Goal: Task Accomplishment & Management: Manage account settings

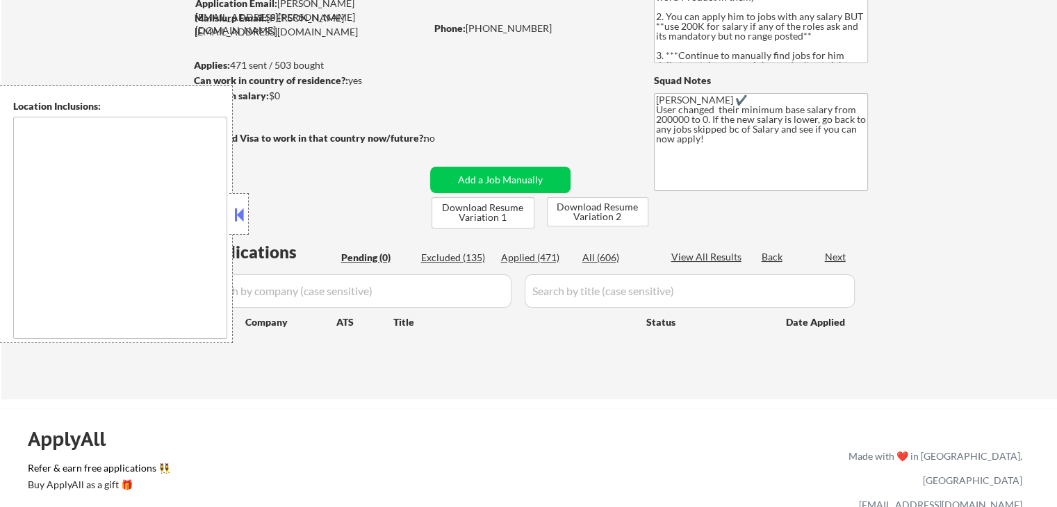
scroll to position [139, 0]
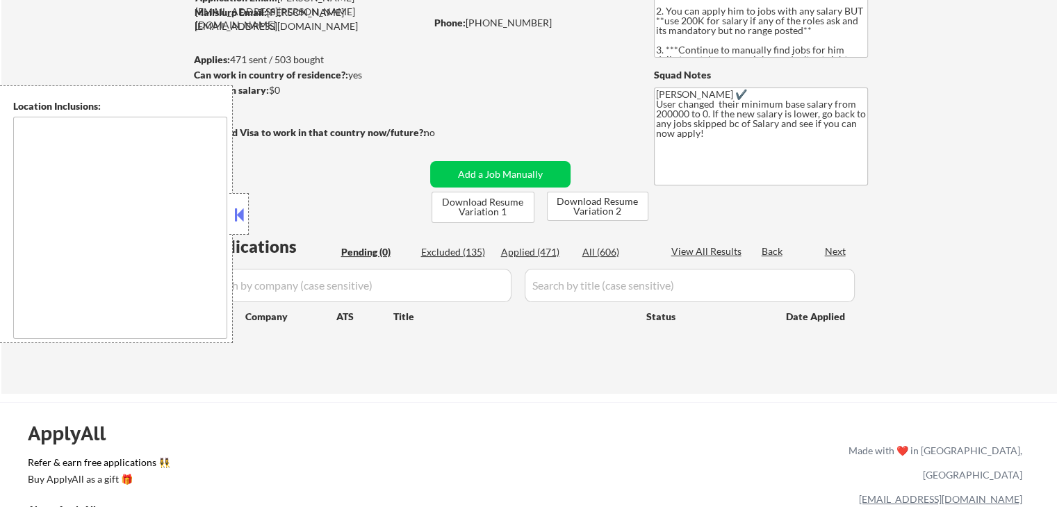
type textarea "[GEOGRAPHIC_DATA], [GEOGRAPHIC_DATA] [GEOGRAPHIC_DATA], [GEOGRAPHIC_DATA] [GEOG…"
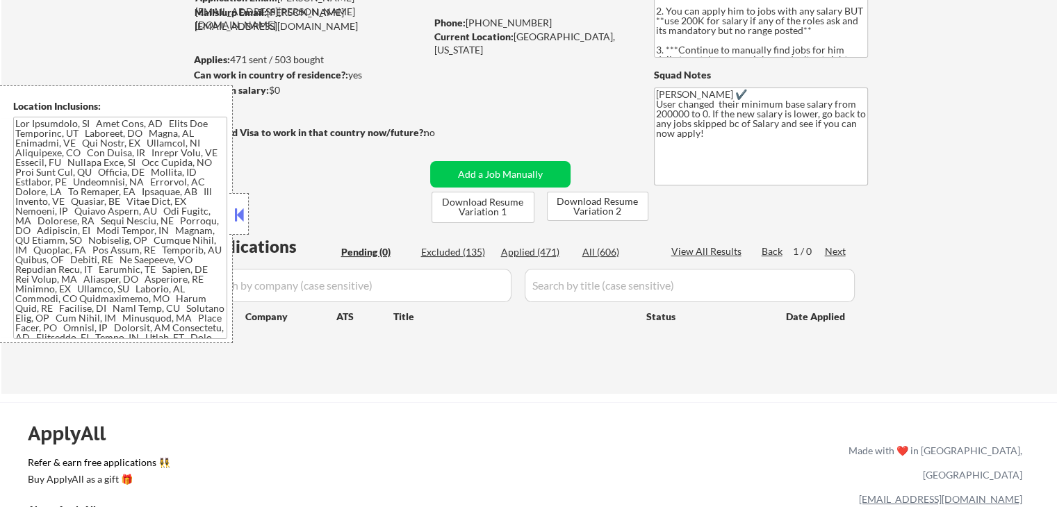
drag, startPoint x: 245, startPoint y: 222, endPoint x: 236, endPoint y: 221, distance: 8.4
click at [245, 221] on button at bounding box center [238, 214] width 15 height 21
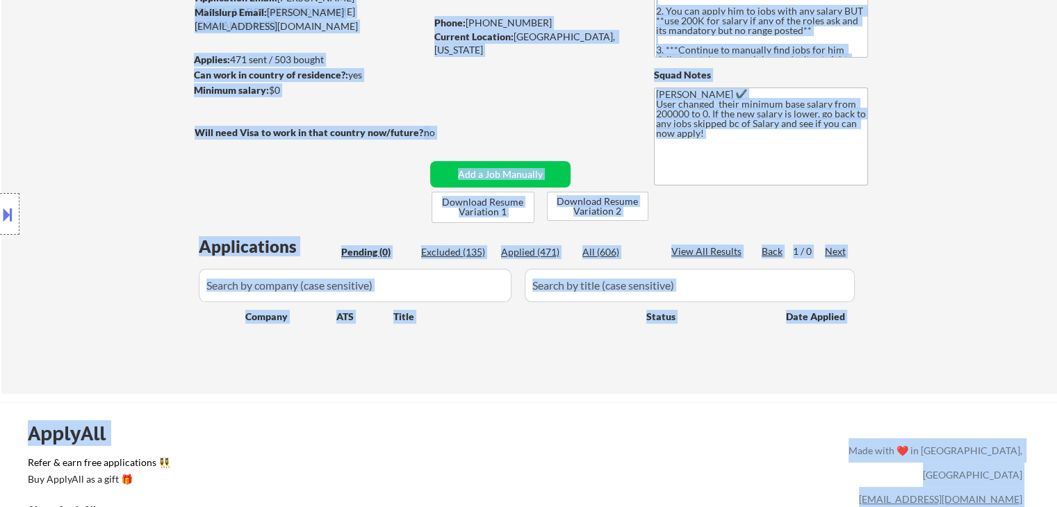
drag, startPoint x: 181, startPoint y: 254, endPoint x: 289, endPoint y: 215, distance: 114.5
click at [279, 212] on body "← Return to /applysquad Mailslurp Inbox Job Search Builder Andrew Hawthorn User…" at bounding box center [528, 114] width 1057 height 507
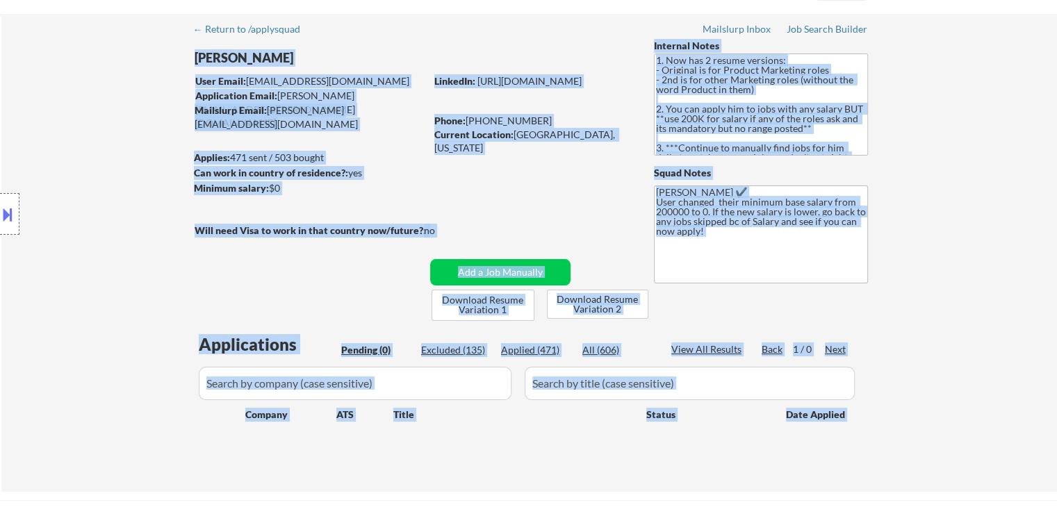
scroll to position [0, 0]
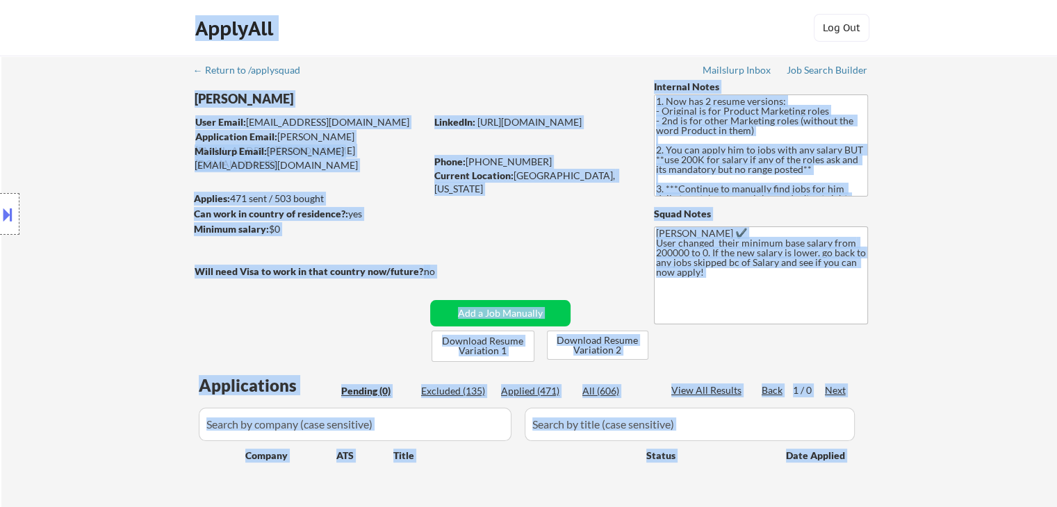
click at [474, 48] on div "ApplyAll Log In Sign Up Log Out" at bounding box center [528, 31] width 695 height 35
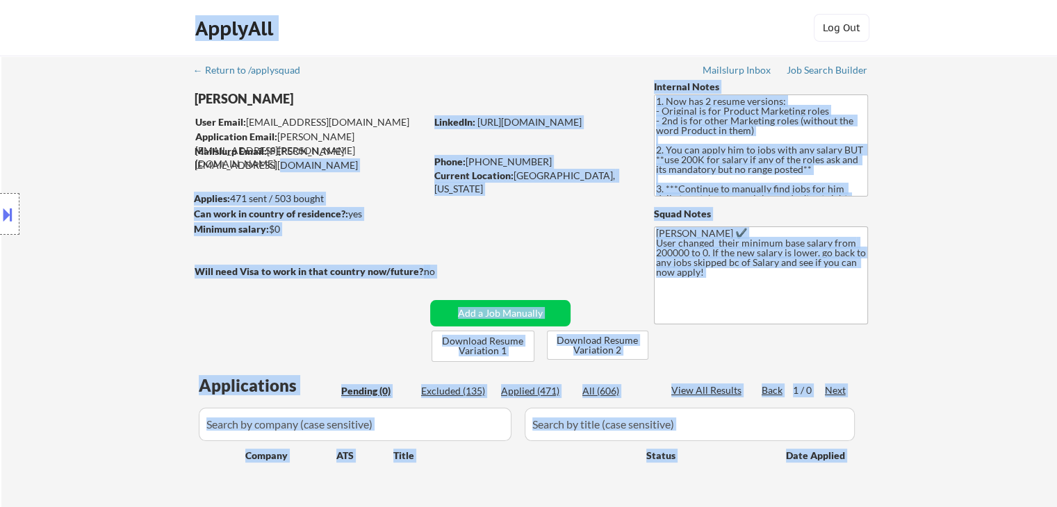
drag, startPoint x: 409, startPoint y: 154, endPoint x: 194, endPoint y: 119, distance: 217.3
click at [194, 119] on body "← Return to /applysquad Mailslurp Inbox Job Search Builder Andrew Hawthorn User…" at bounding box center [528, 253] width 1057 height 507
click at [153, 134] on div "Location Inclusions:" at bounding box center [124, 214] width 249 height 258
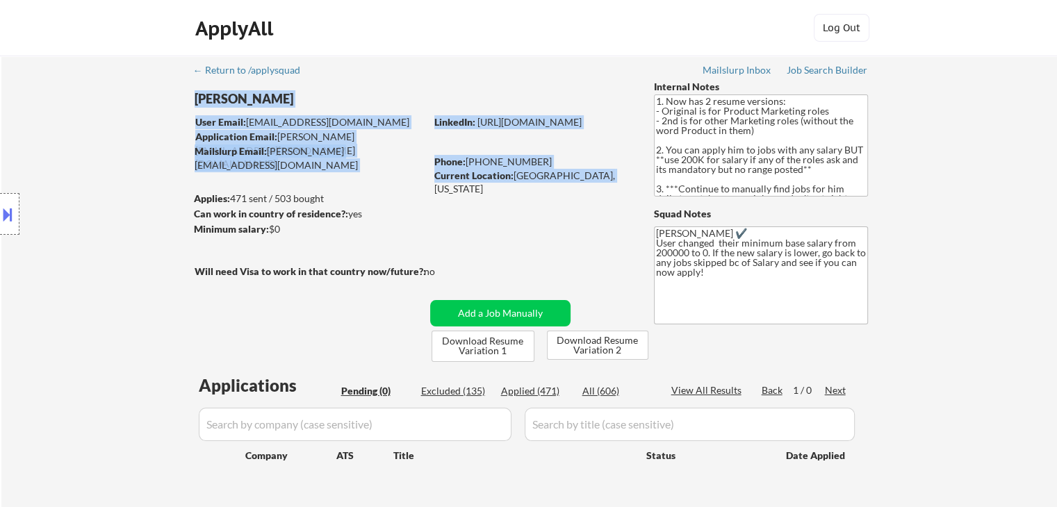
drag, startPoint x: 582, startPoint y: 180, endPoint x: 520, endPoint y: 185, distance: 62.1
click at [520, 185] on div "← Return to /applysquad Mailslurp Inbox Job Search Builder Andrew Hawthorn User…" at bounding box center [529, 289] width 693 height 466
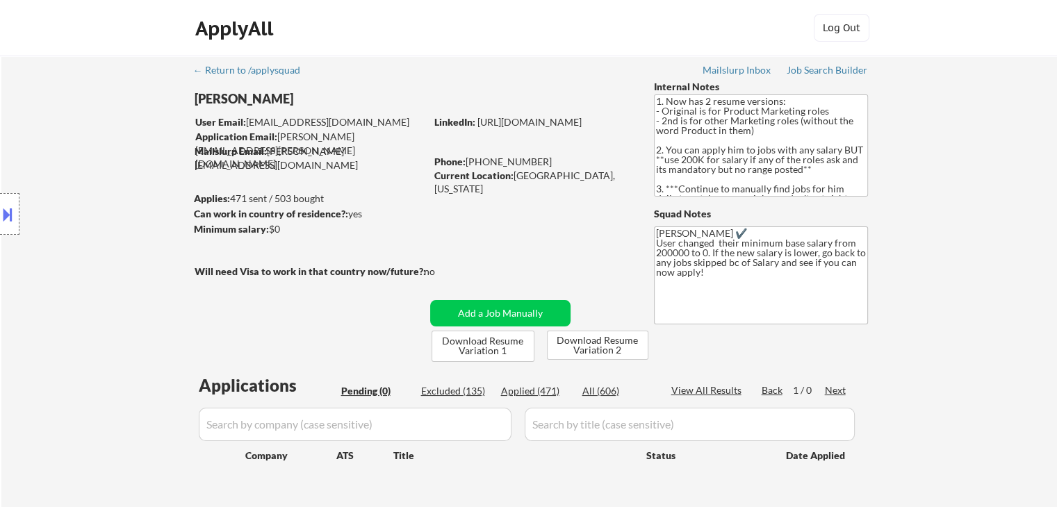
drag, startPoint x: 551, startPoint y: 241, endPoint x: 563, endPoint y: 219, distance: 25.5
click at [551, 240] on div "← Return to /applysquad Mailslurp Inbox Job Search Builder Andrew Hawthorn User…" at bounding box center [529, 289] width 693 height 466
click at [752, 184] on textarea "1. Now has 2 resume versions: - Original is for Product Marketing roles - 2nd i…" at bounding box center [761, 145] width 214 height 102
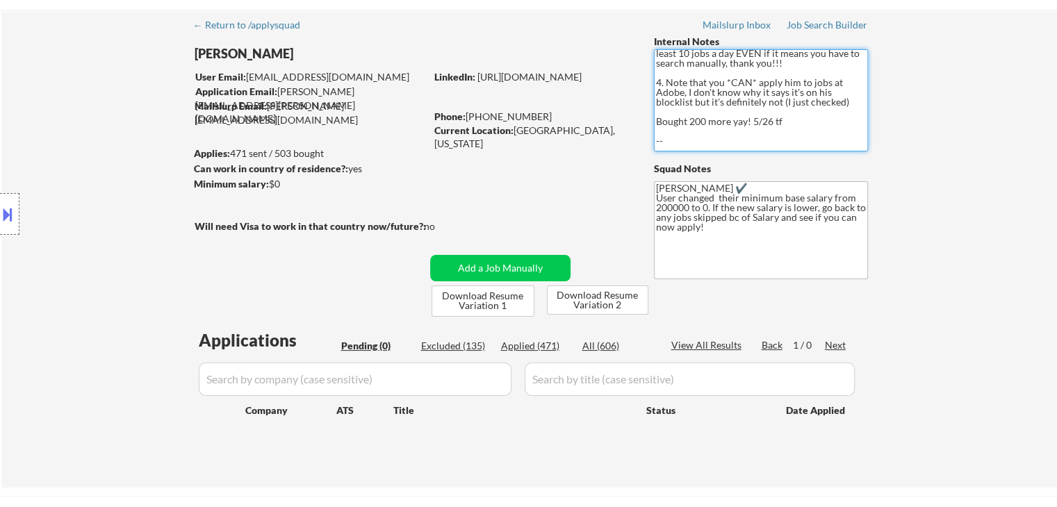
scroll to position [69, 0]
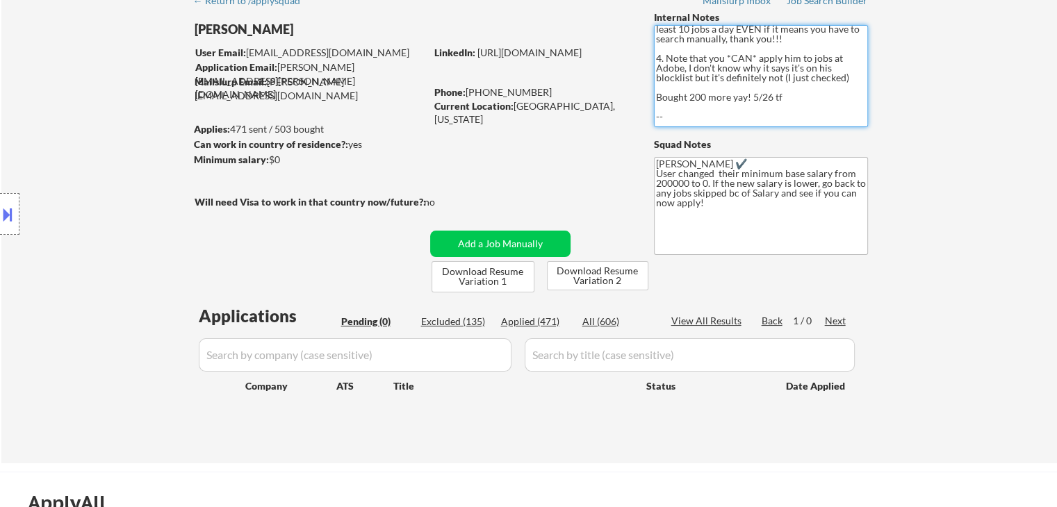
click at [531, 149] on div "← Return to /applysquad Mailslurp Inbox Job Search Builder Andrew Hawthorn User…" at bounding box center [529, 219] width 693 height 466
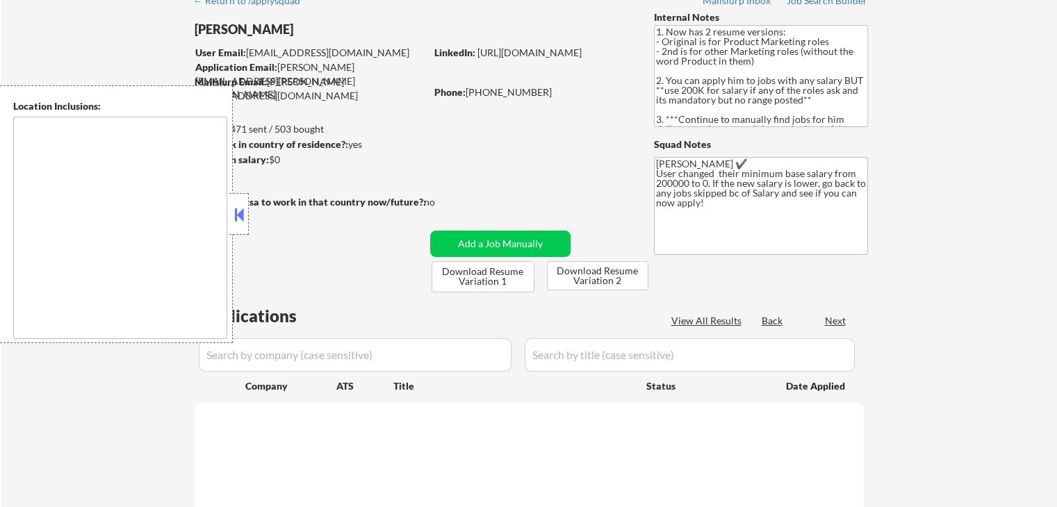
scroll to position [69, 0]
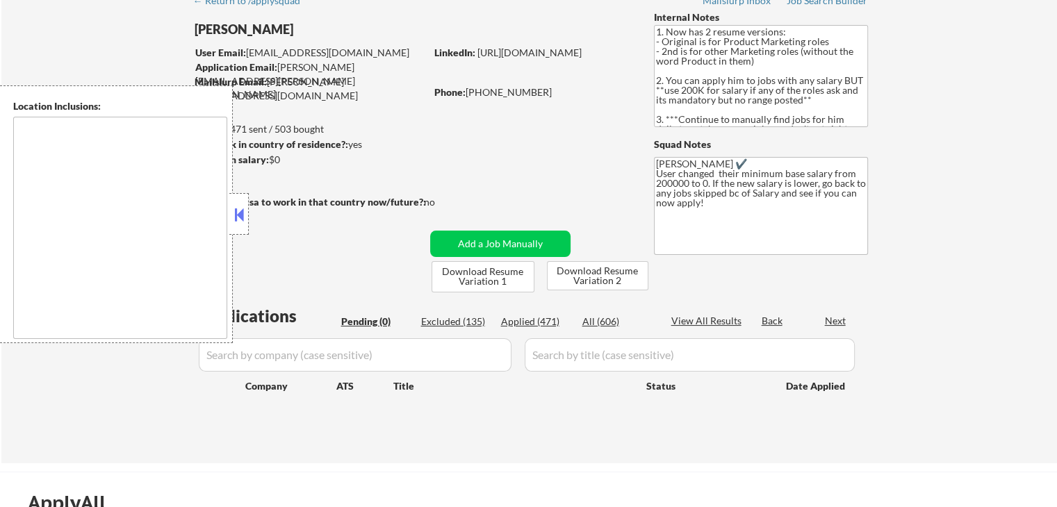
type textarea "[GEOGRAPHIC_DATA], [GEOGRAPHIC_DATA] [GEOGRAPHIC_DATA], [GEOGRAPHIC_DATA] [GEOG…"
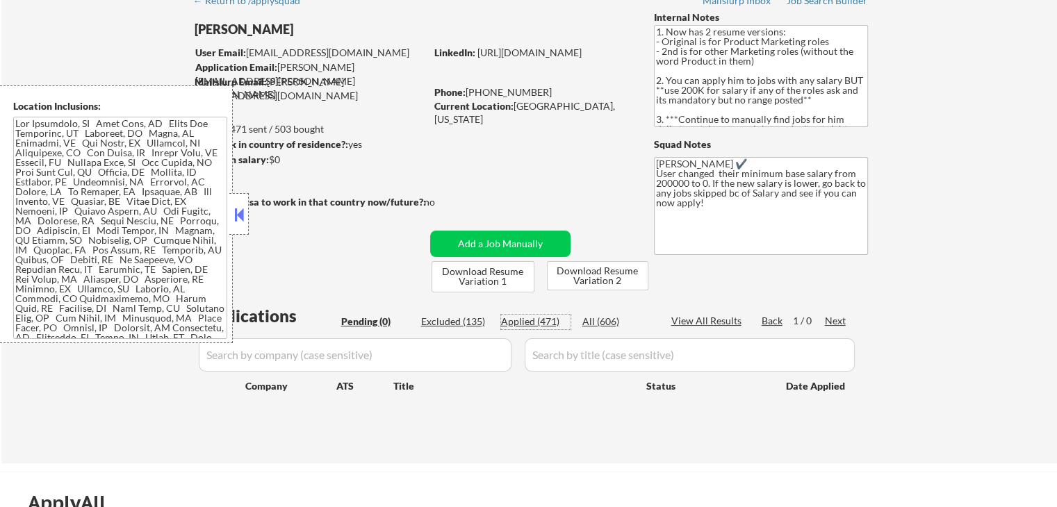
click at [519, 322] on div "Applied (471)" at bounding box center [535, 322] width 69 height 14
click at [818, 85] on textarea "1. Now has 2 resume versions: - Original is for Product Marketing roles - 2nd i…" at bounding box center [761, 76] width 214 height 102
select select ""applied""
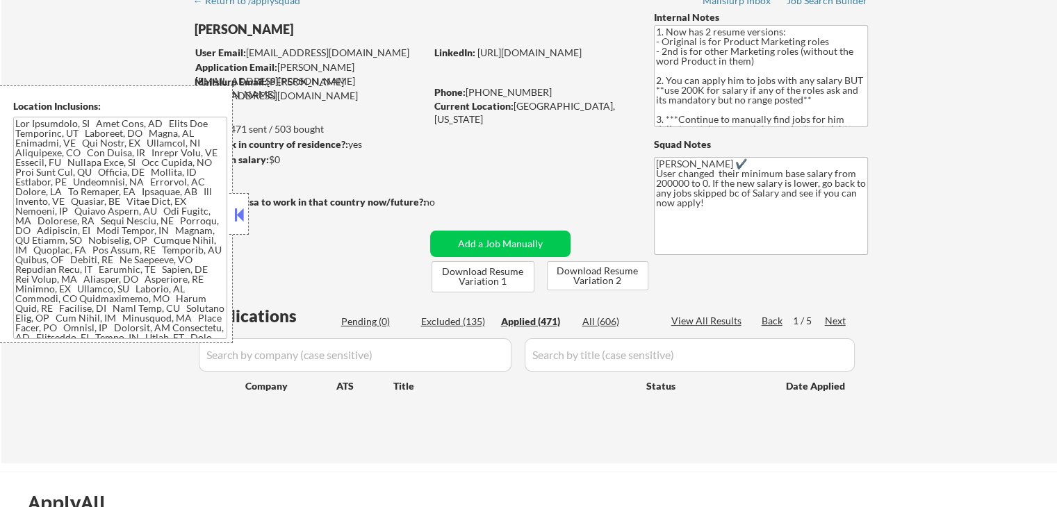
select select ""applied""
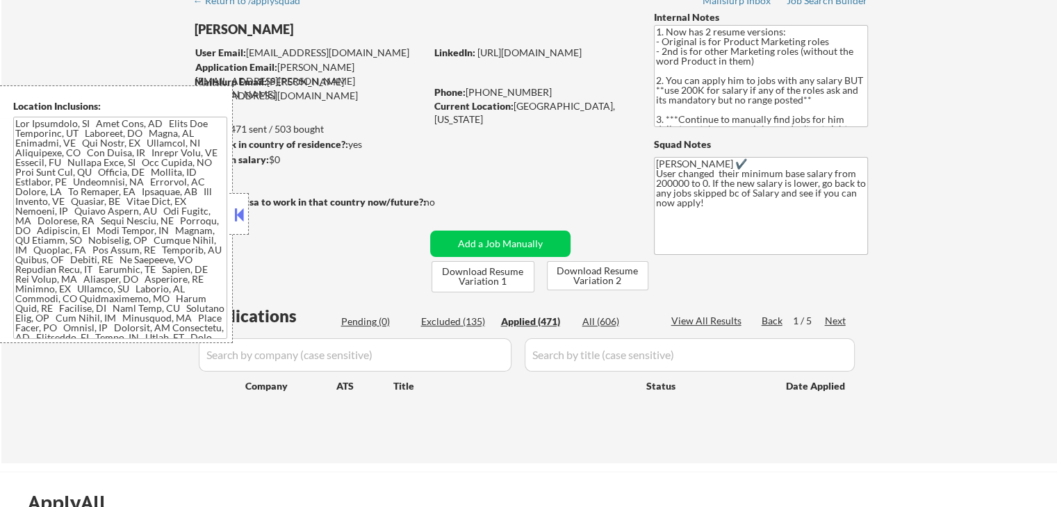
select select ""applied""
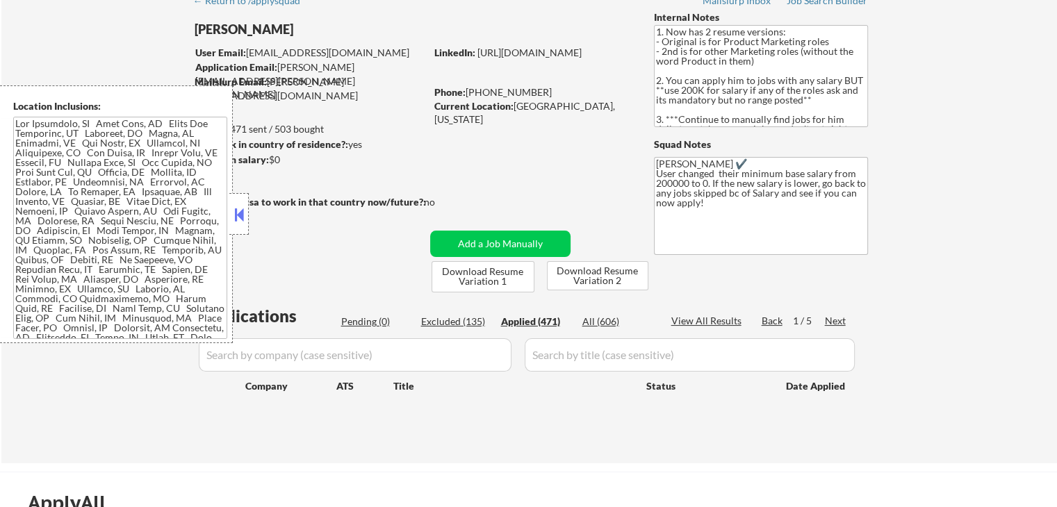
select select ""applied""
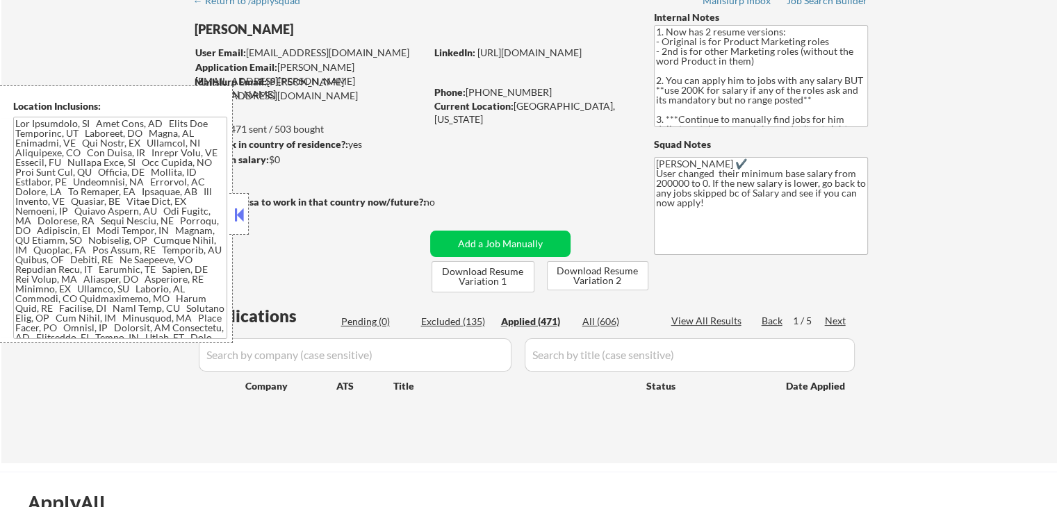
select select ""applied""
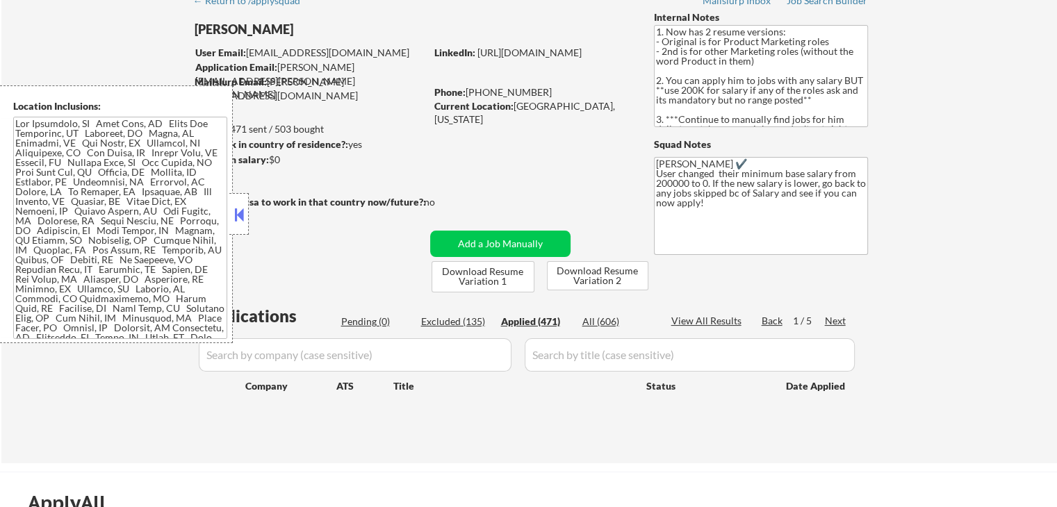
select select ""applied""
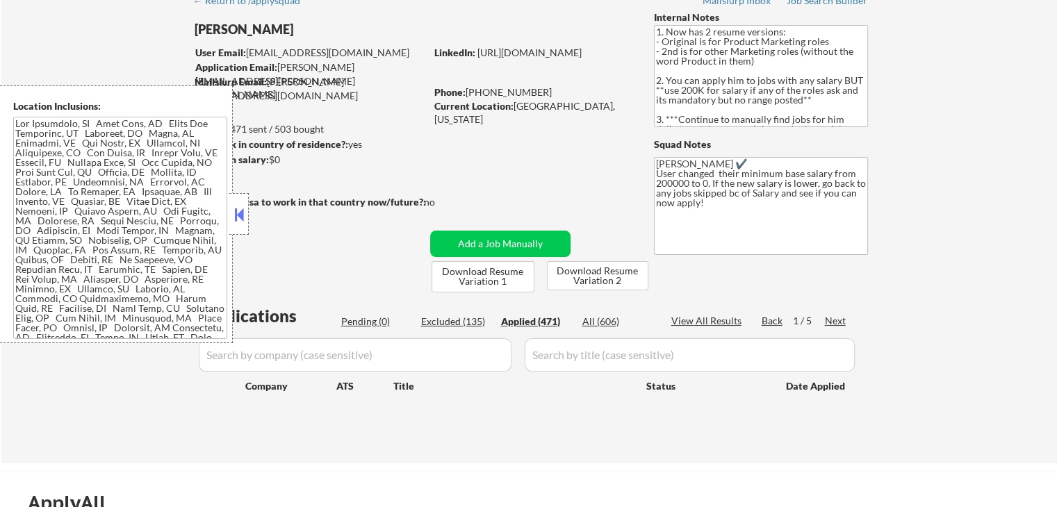
select select ""applied""
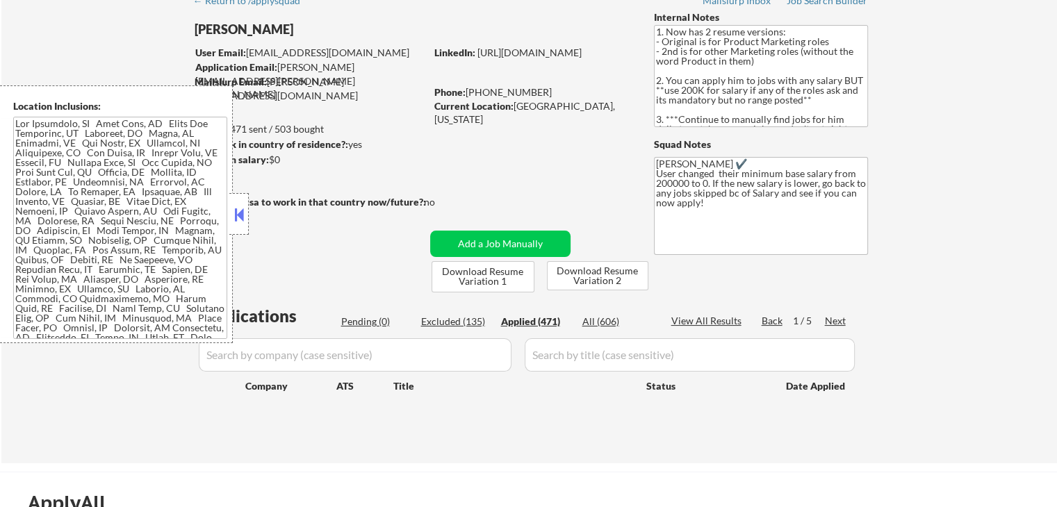
select select ""applied""
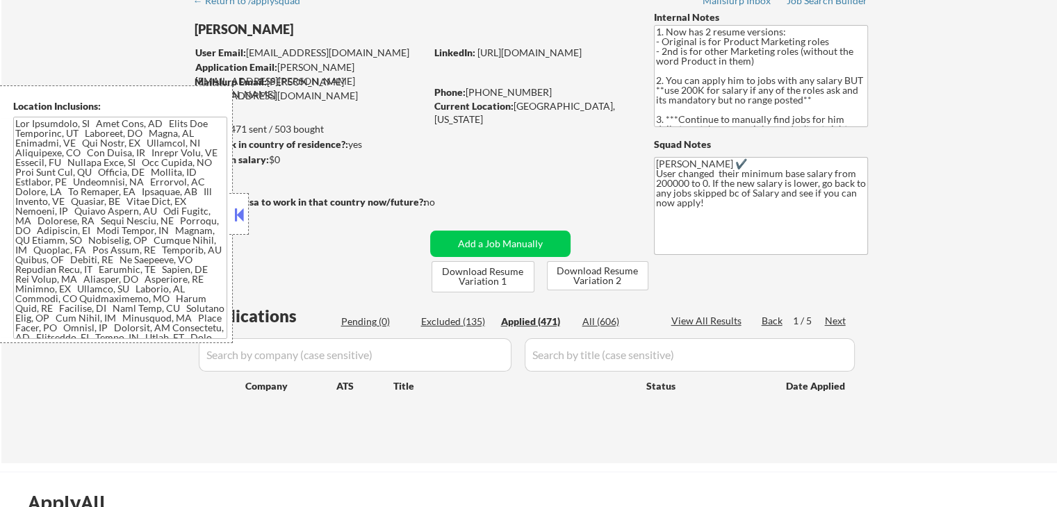
select select ""applied""
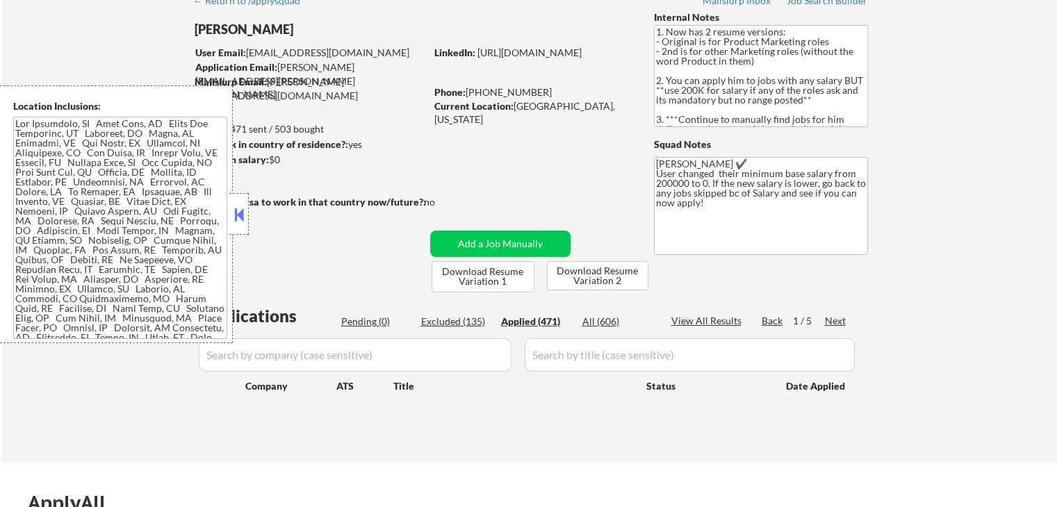
select select ""applied""
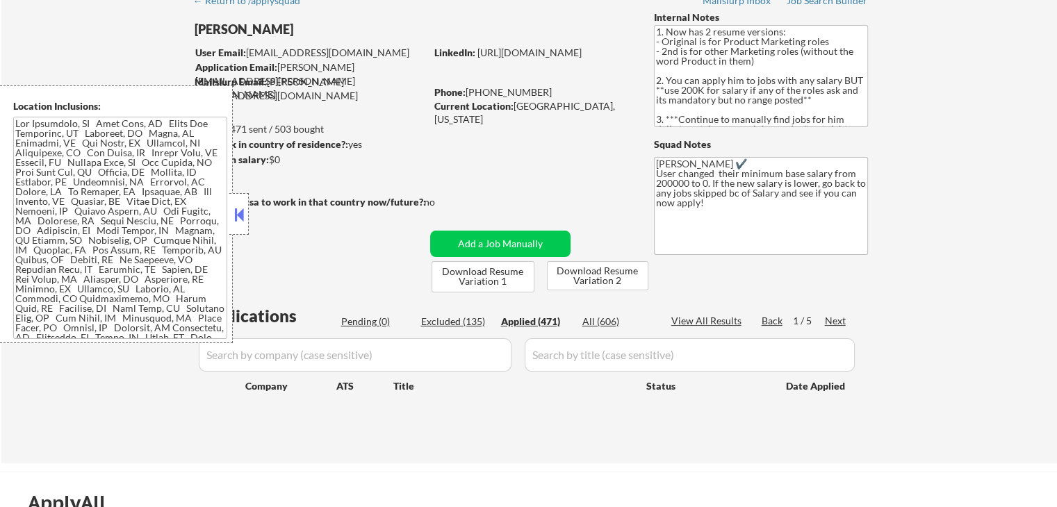
select select ""applied""
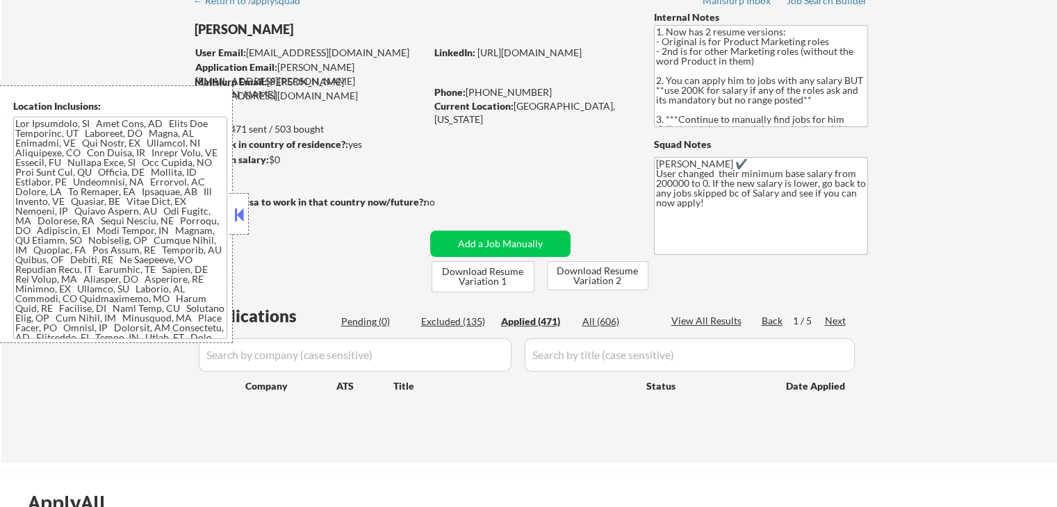
select select ""applied""
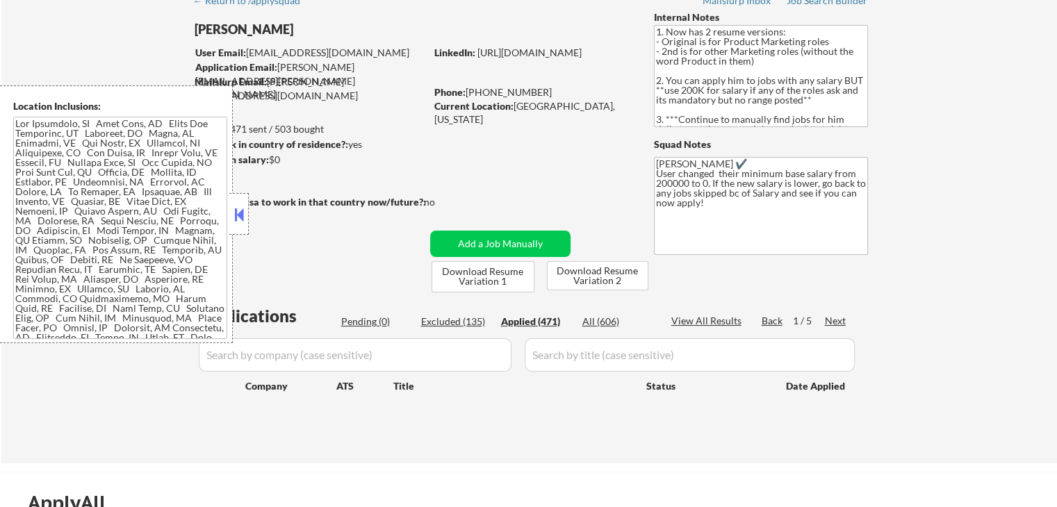
select select ""applied""
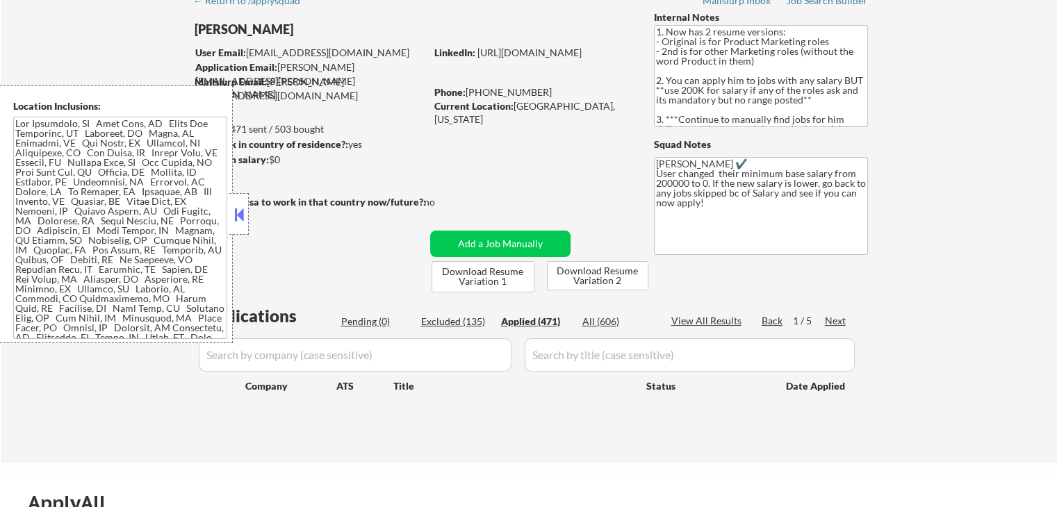
select select ""applied""
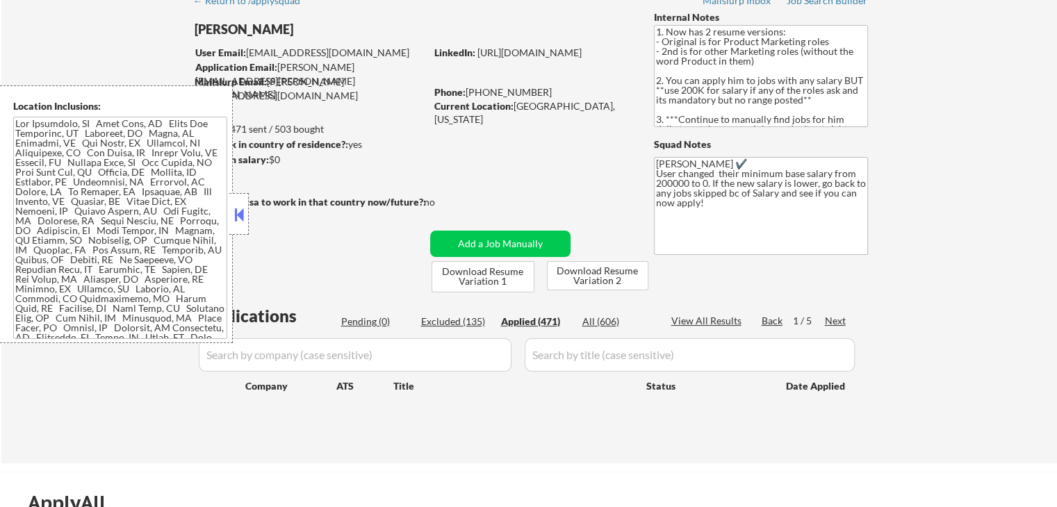
select select ""applied""
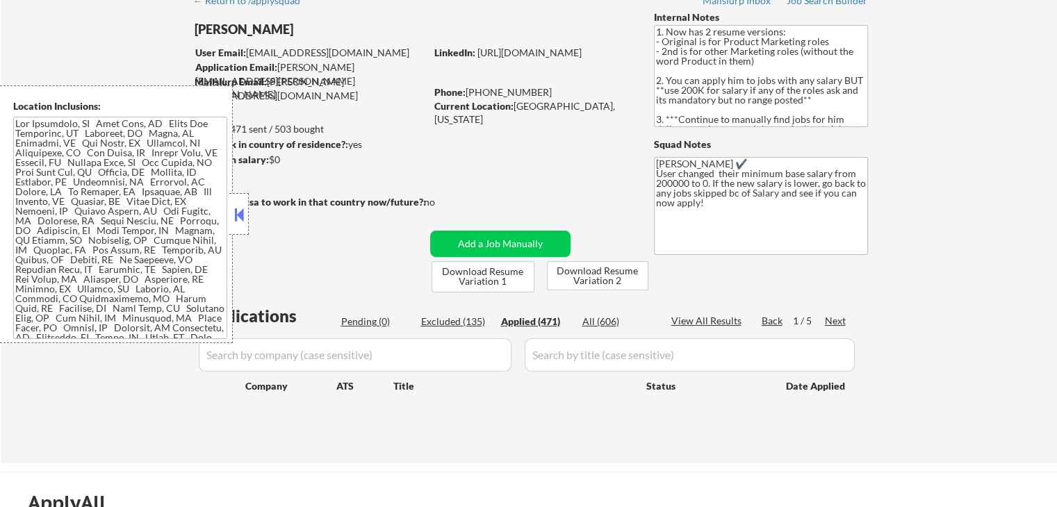
select select ""applied""
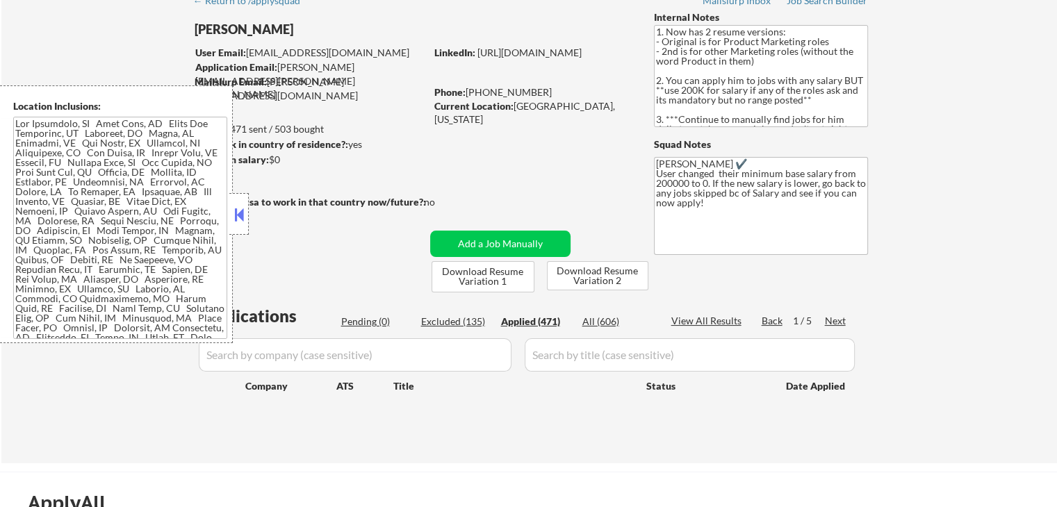
select select ""applied""
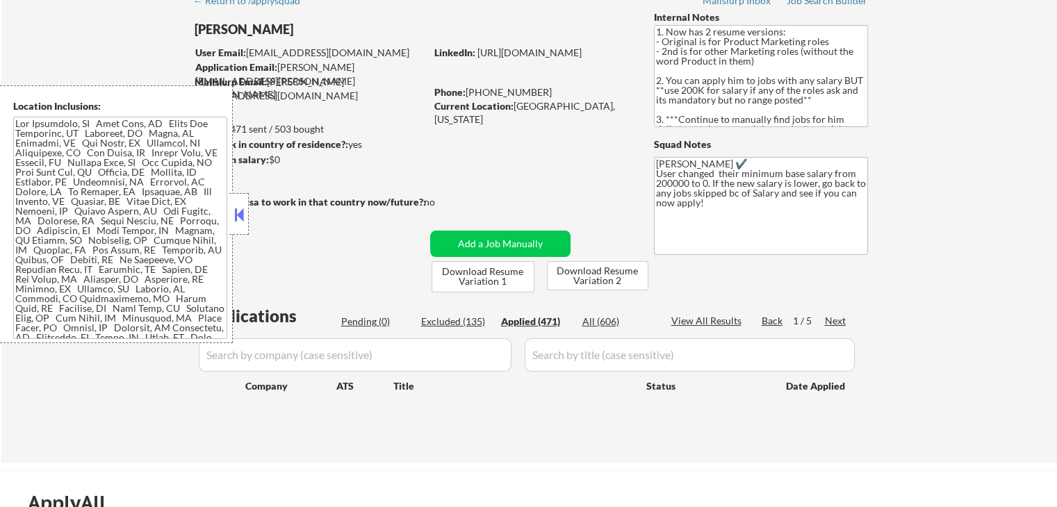
select select ""applied""
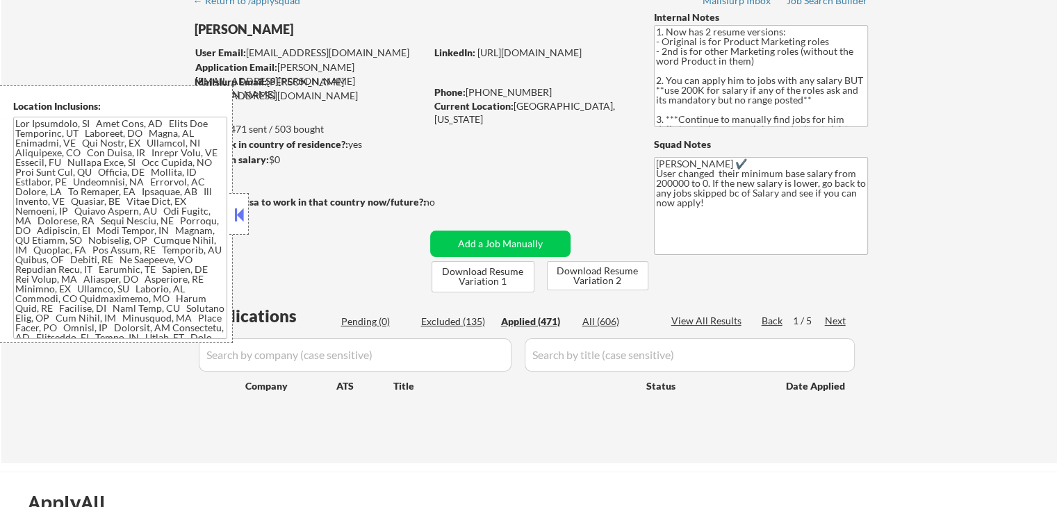
select select ""applied""
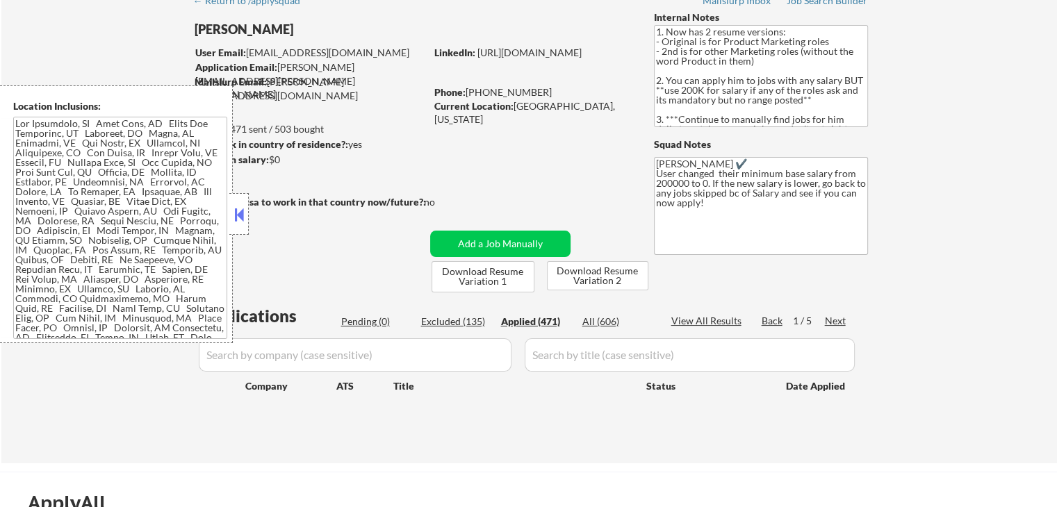
select select ""applied""
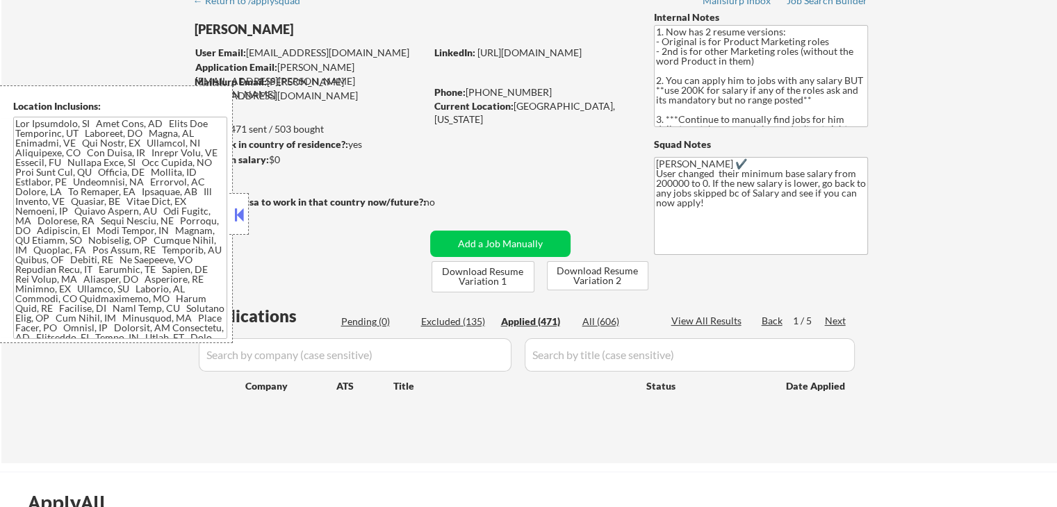
select select ""applied""
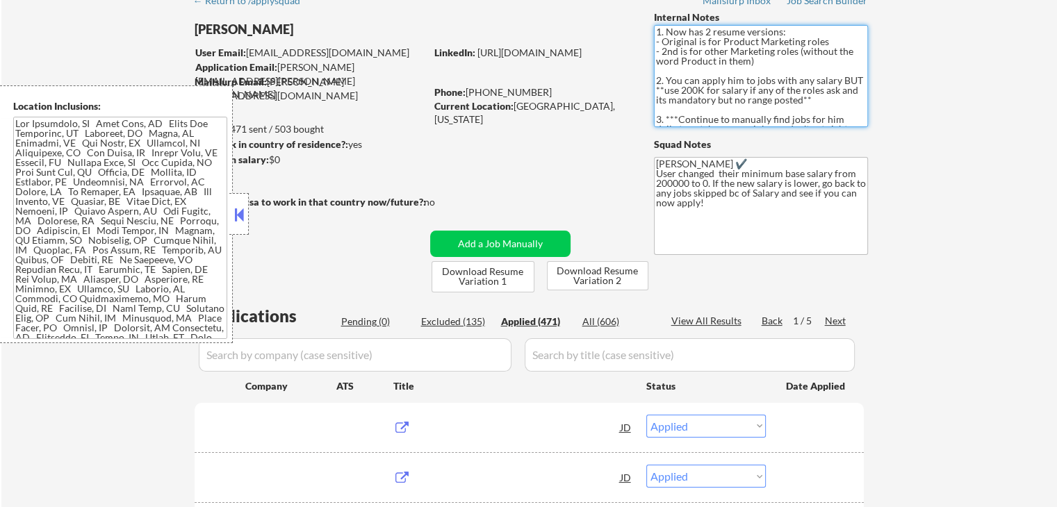
click at [749, 108] on textarea "1. Now has 2 resume versions: - Original is for Product Marketing roles - 2nd i…" at bounding box center [761, 76] width 214 height 102
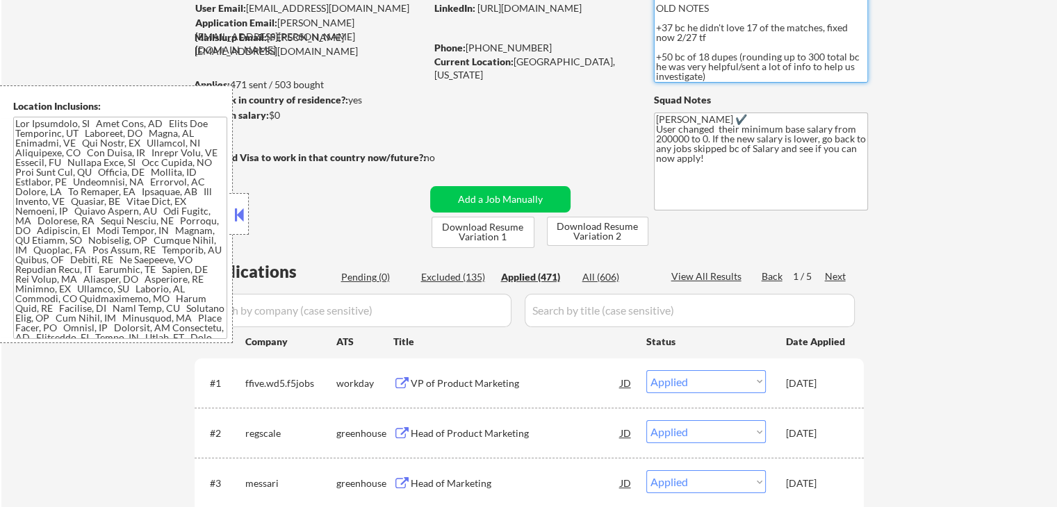
scroll to position [139, 0]
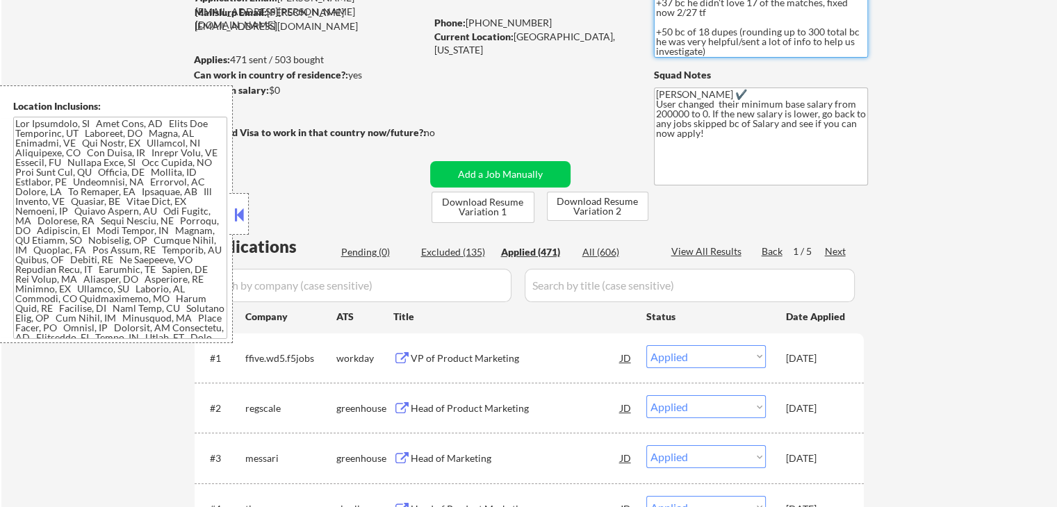
click at [241, 211] on button at bounding box center [238, 214] width 15 height 21
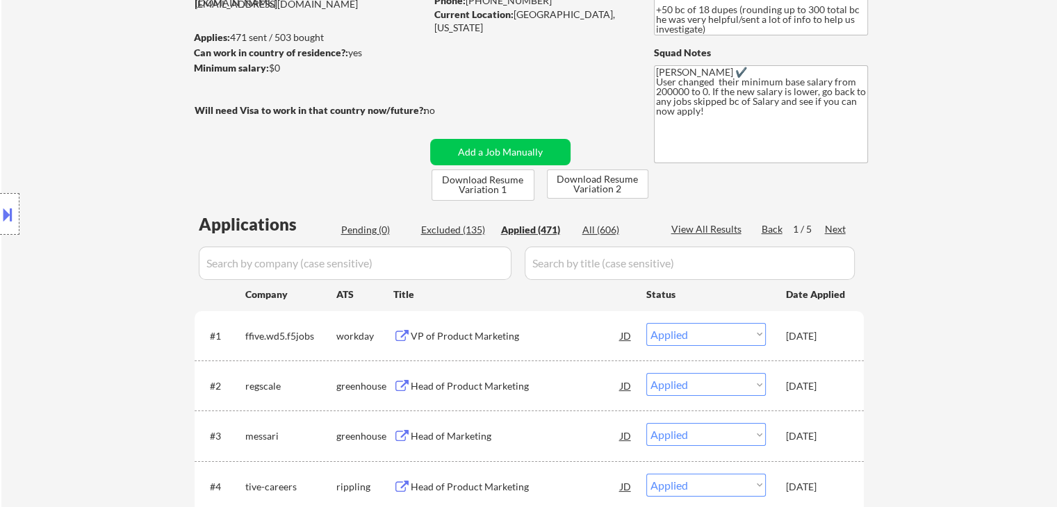
scroll to position [208, 0]
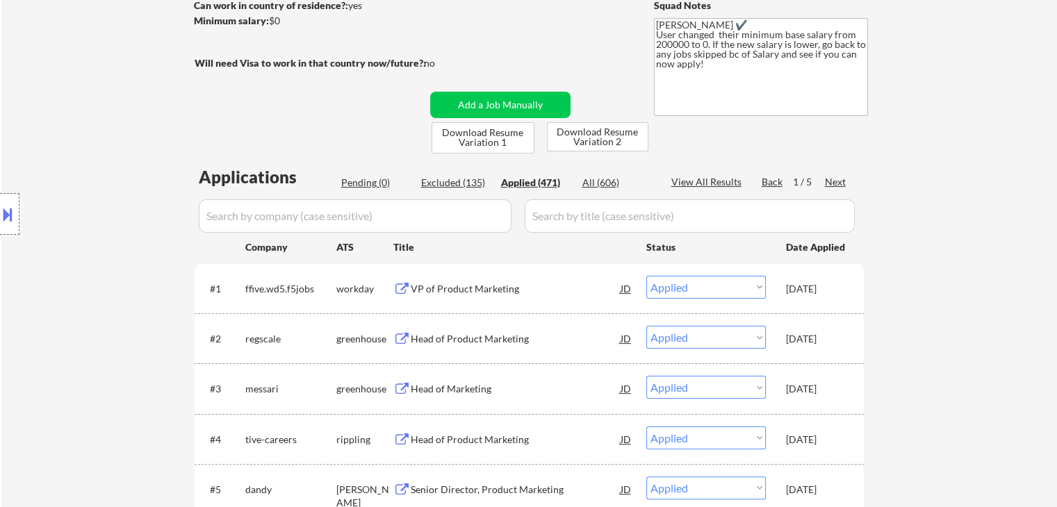
click at [351, 220] on input "input" at bounding box center [355, 215] width 313 height 33
paste input "Roku"
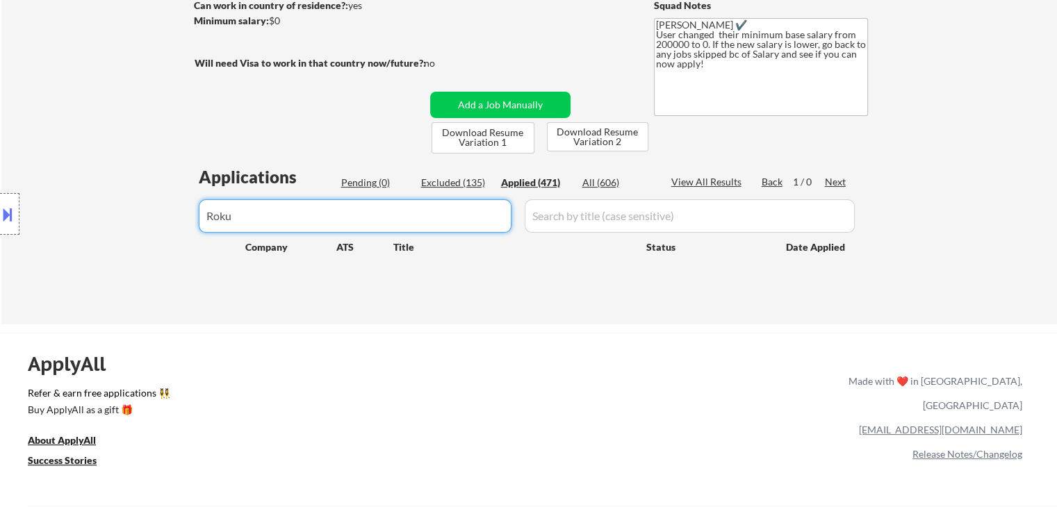
click at [395, 220] on input "input" at bounding box center [355, 215] width 313 height 33
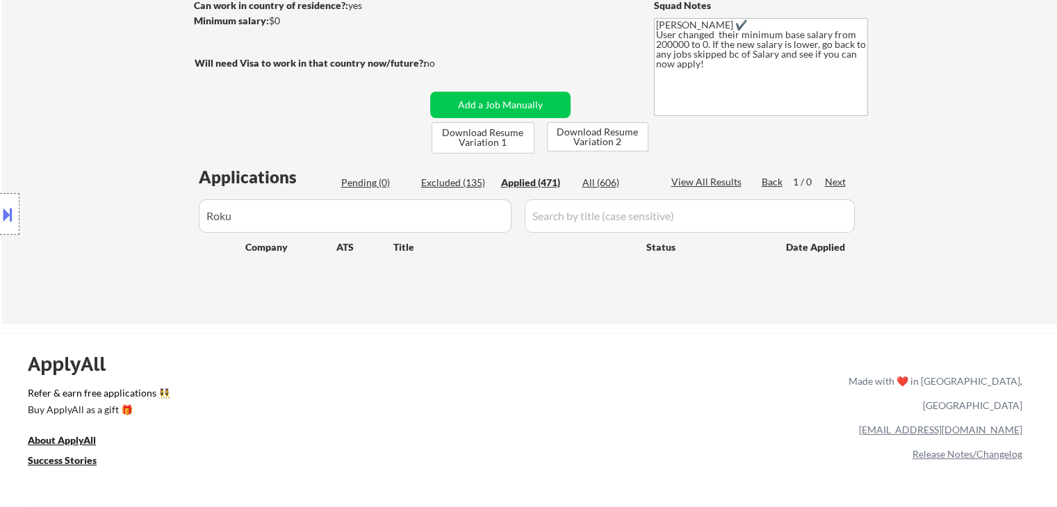
click at [0, 288] on body "← Return to /applysquad Mailslurp Inbox Job Search Builder [PERSON_NAME] User E…" at bounding box center [528, 45] width 1057 height 507
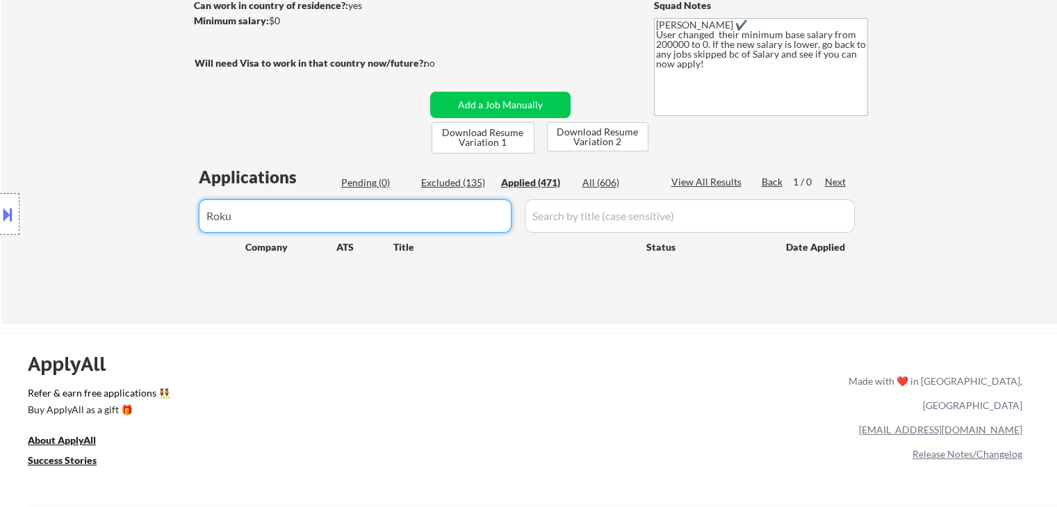
paste input "ffive"
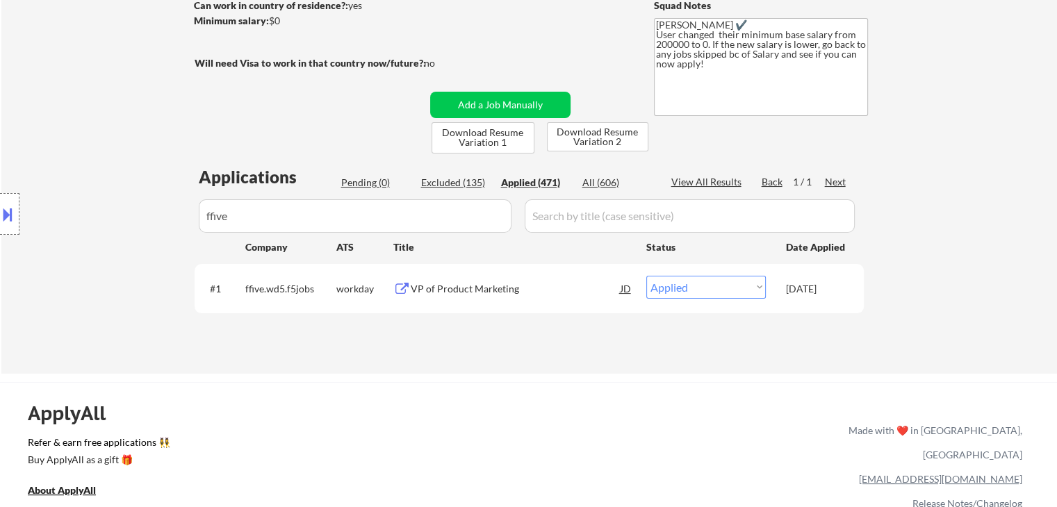
click at [408, 354] on div "← Return to /applysquad Mailslurp Inbox Job Search Builder [PERSON_NAME] User E…" at bounding box center [529, 104] width 693 height 515
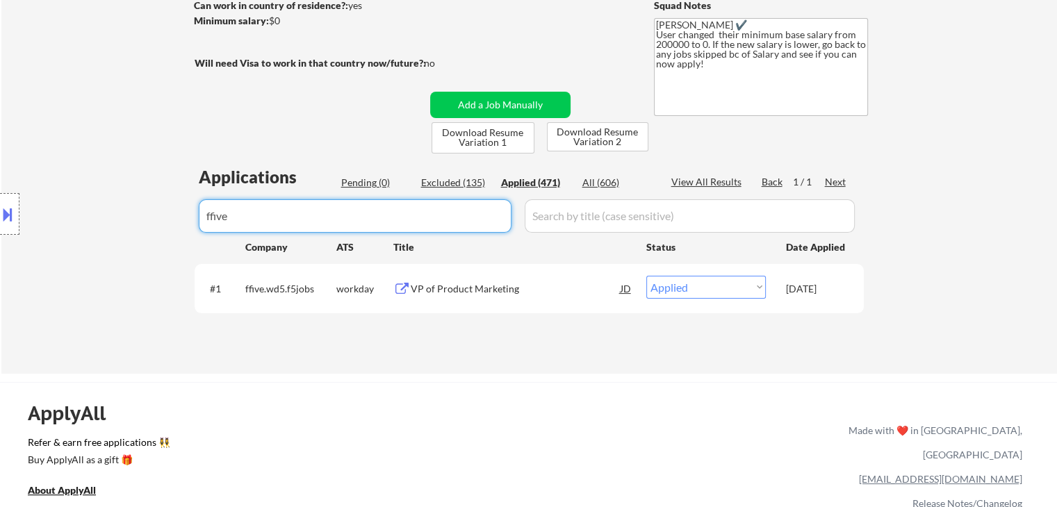
drag, startPoint x: 303, startPoint y: 217, endPoint x: 81, endPoint y: 270, distance: 227.8
click at [0, 281] on body "← Return to /applysquad Mailslurp Inbox Job Search Builder [PERSON_NAME] User E…" at bounding box center [528, 45] width 1057 height 507
paste input "NextRoll"
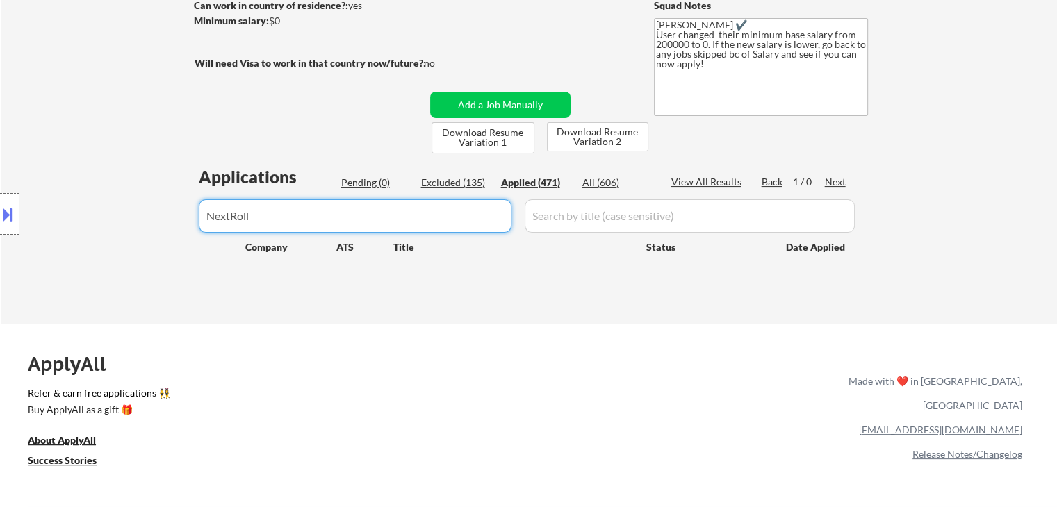
drag, startPoint x: 316, startPoint y: 215, endPoint x: 151, endPoint y: 226, distance: 165.7
click at [153, 226] on body "← Return to /applysquad Mailslurp Inbox Job Search Builder [PERSON_NAME] User E…" at bounding box center [528, 45] width 1057 height 507
paste input "nextrollinc"
type input "nextrollinc"
